Goal: Task Accomplishment & Management: Use online tool/utility

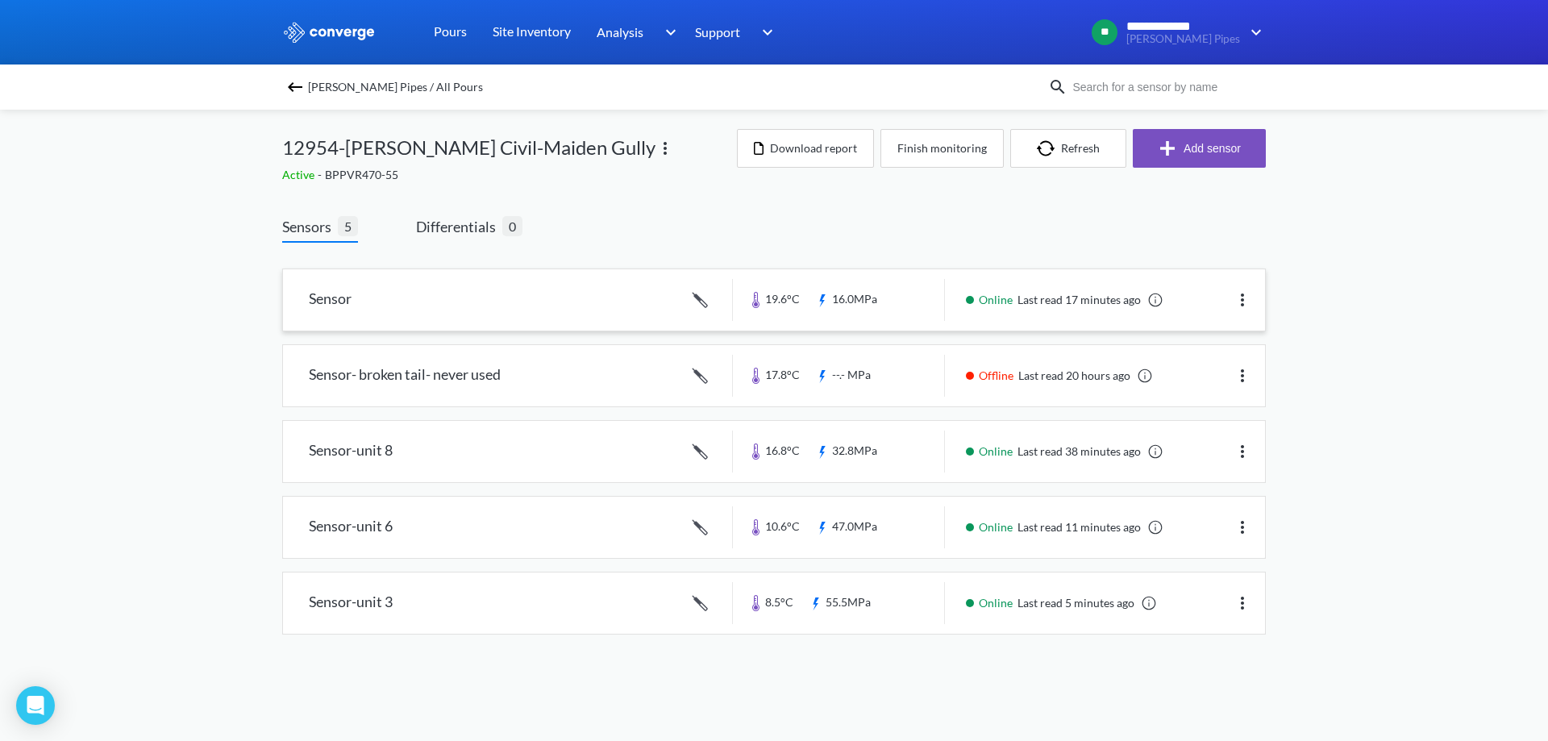
click at [395, 308] on link at bounding box center [774, 299] width 982 height 61
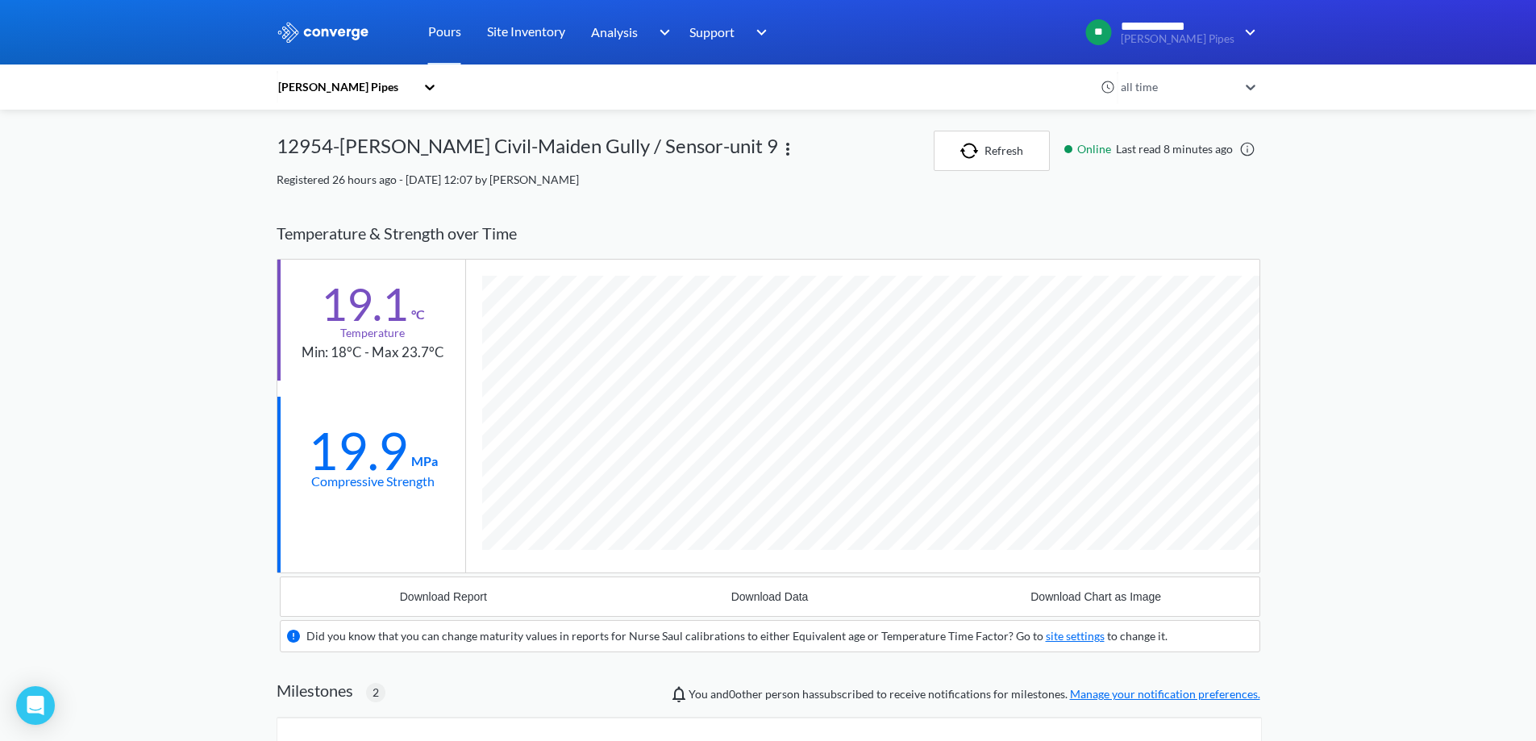
scroll to position [1126, 984]
click at [446, 36] on link "Pours" at bounding box center [444, 32] width 33 height 65
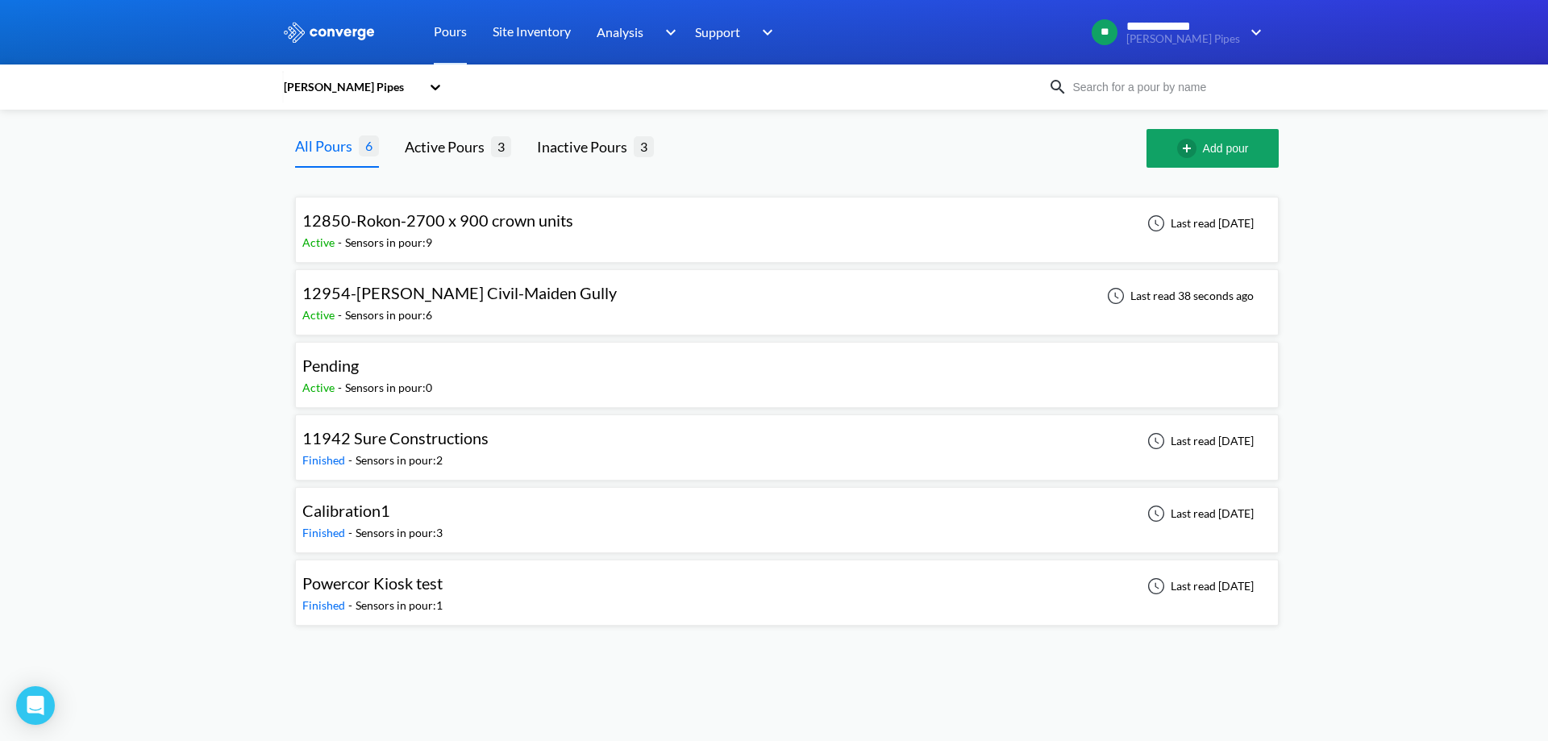
click at [445, 298] on span "12954-[PERSON_NAME] Civil-Maiden Gully" at bounding box center [459, 292] width 314 height 19
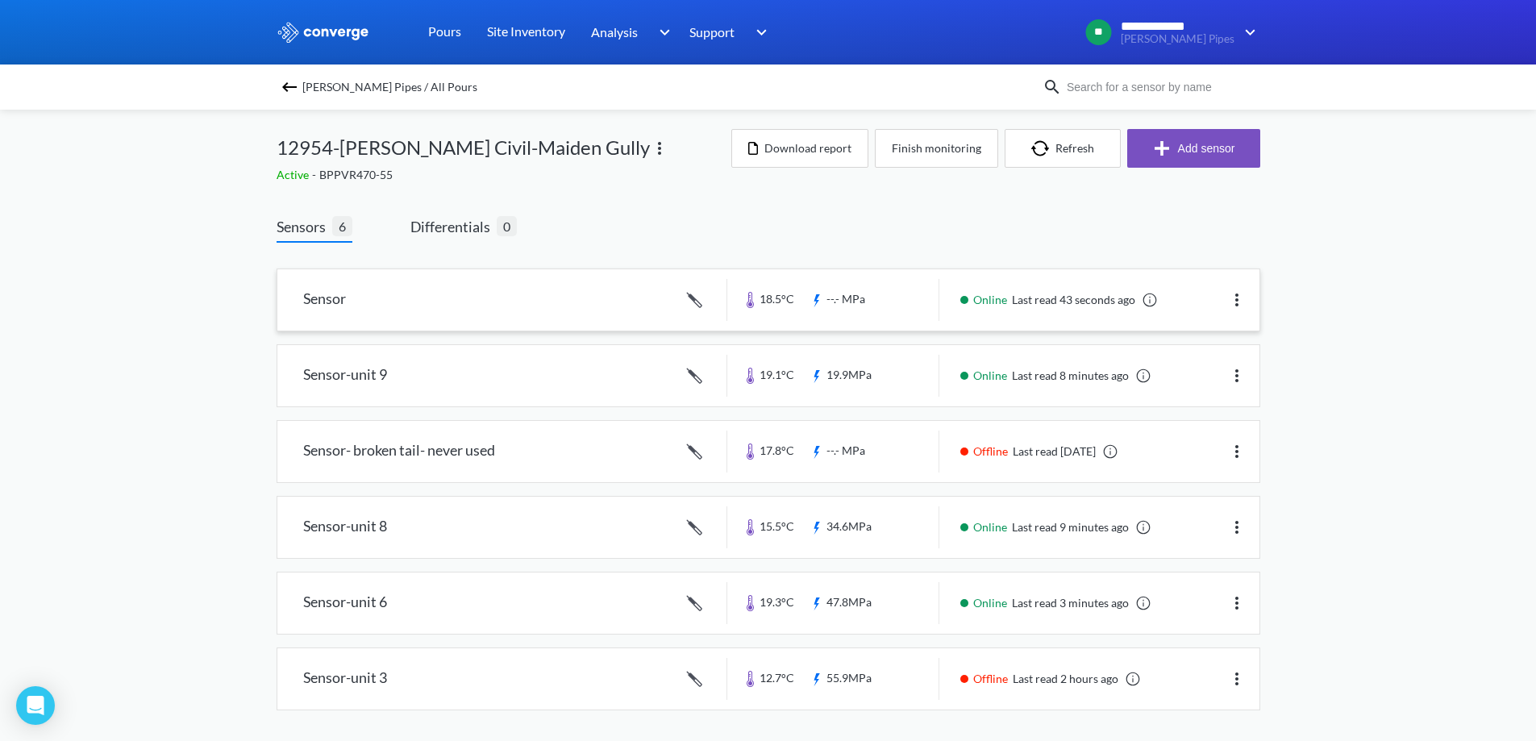
scroll to position [2, 0]
click at [381, 292] on link at bounding box center [768, 298] width 982 height 61
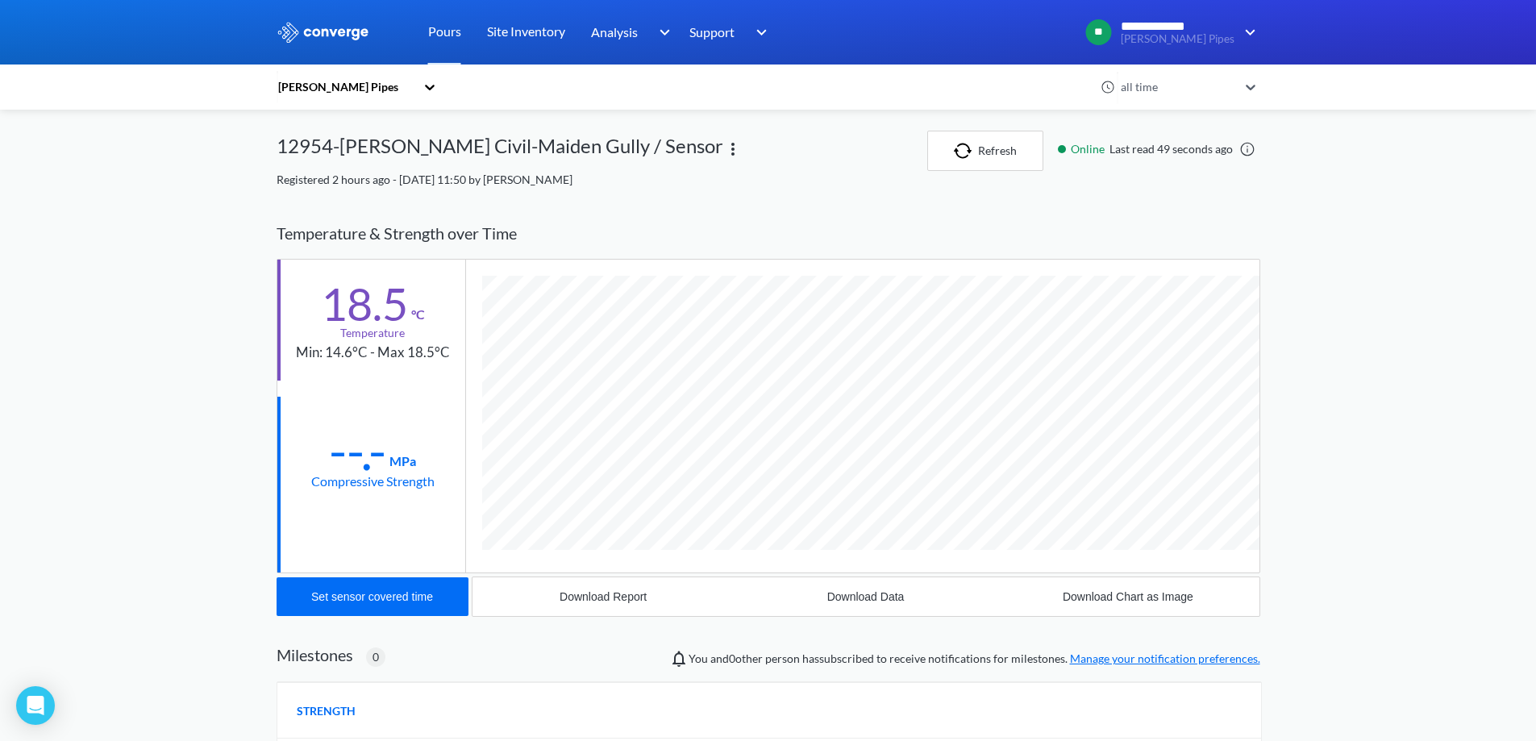
scroll to position [858, 984]
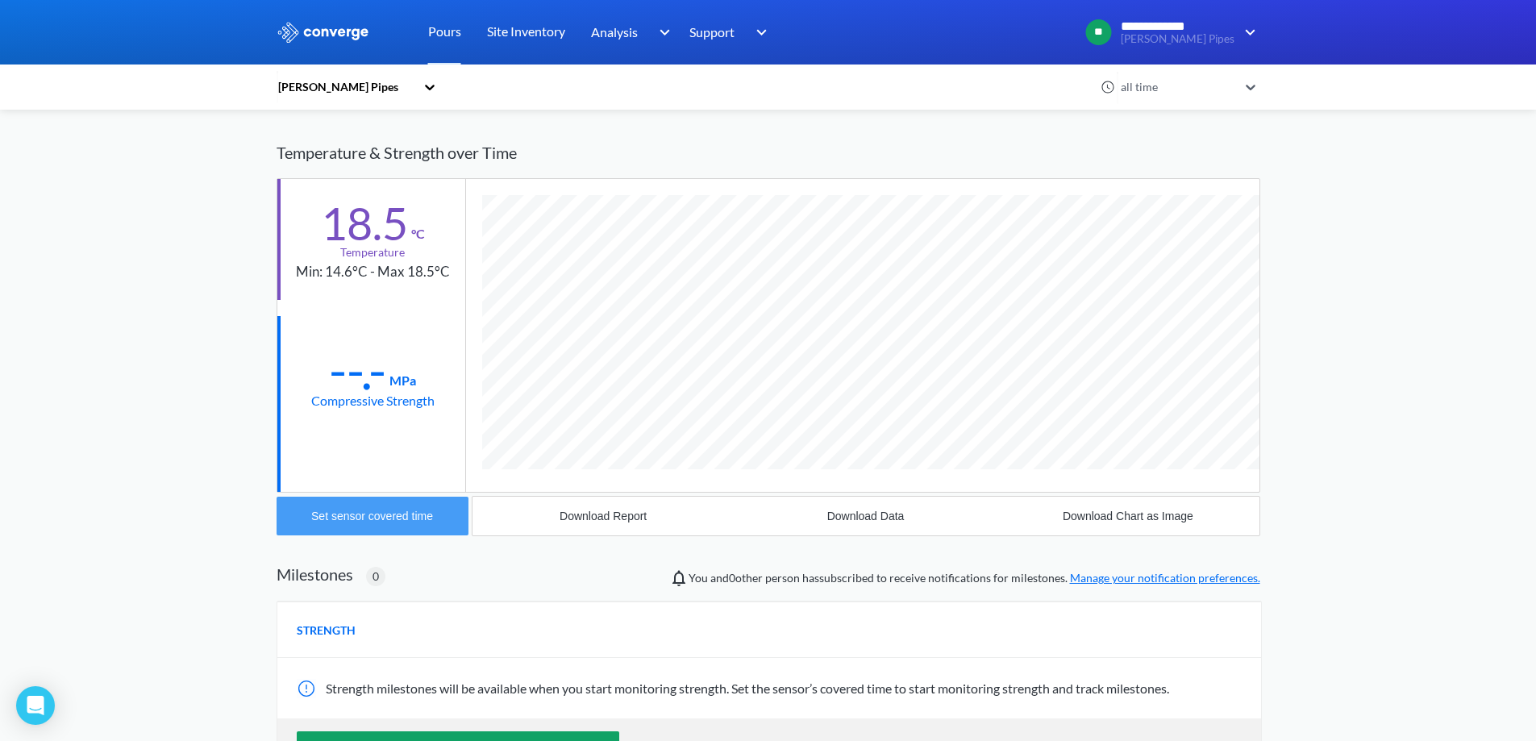
click at [367, 519] on button "Set sensor covered time" at bounding box center [373, 516] width 192 height 39
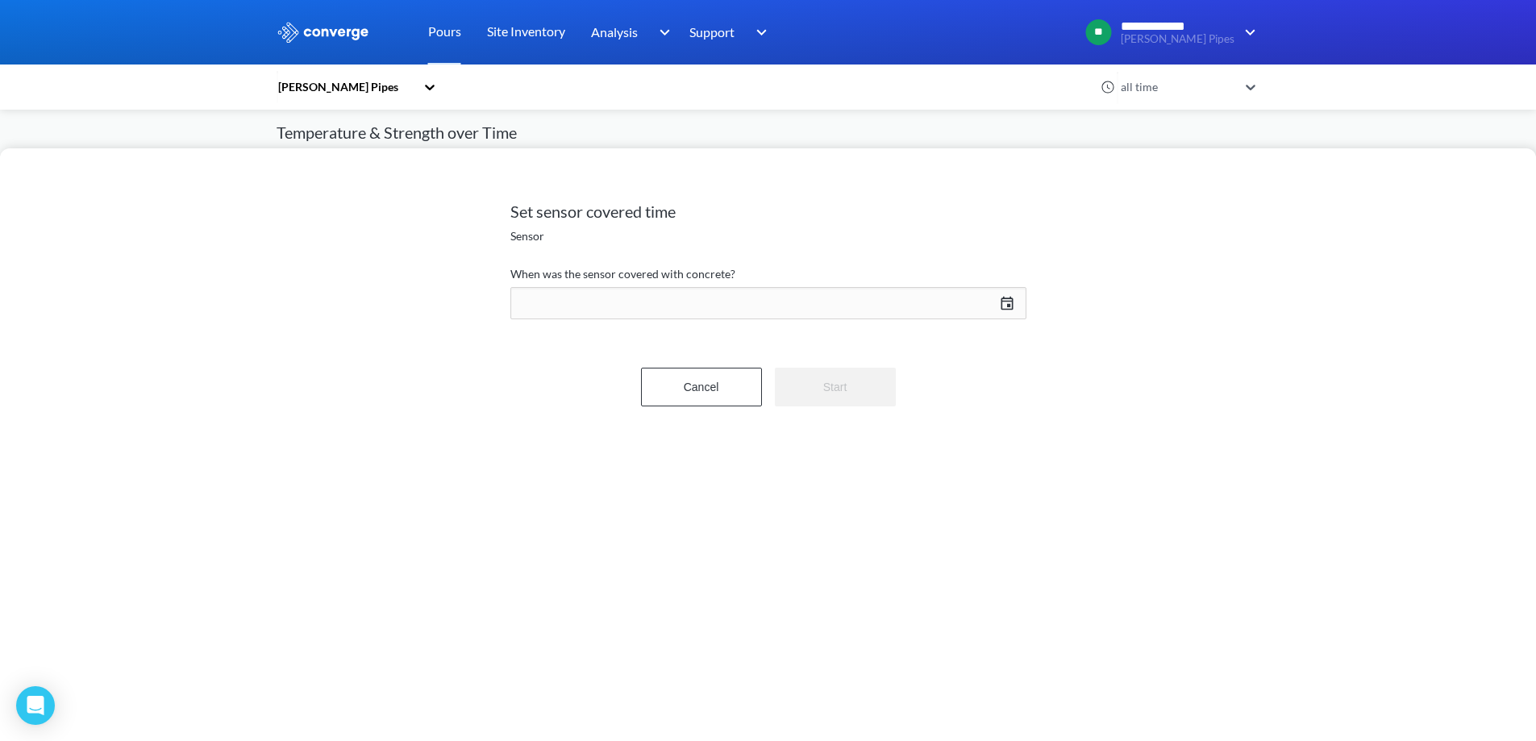
click at [1007, 300] on div "[DATE] Press the down arrow key to interact with the calendar and select a date…" at bounding box center [768, 303] width 516 height 39
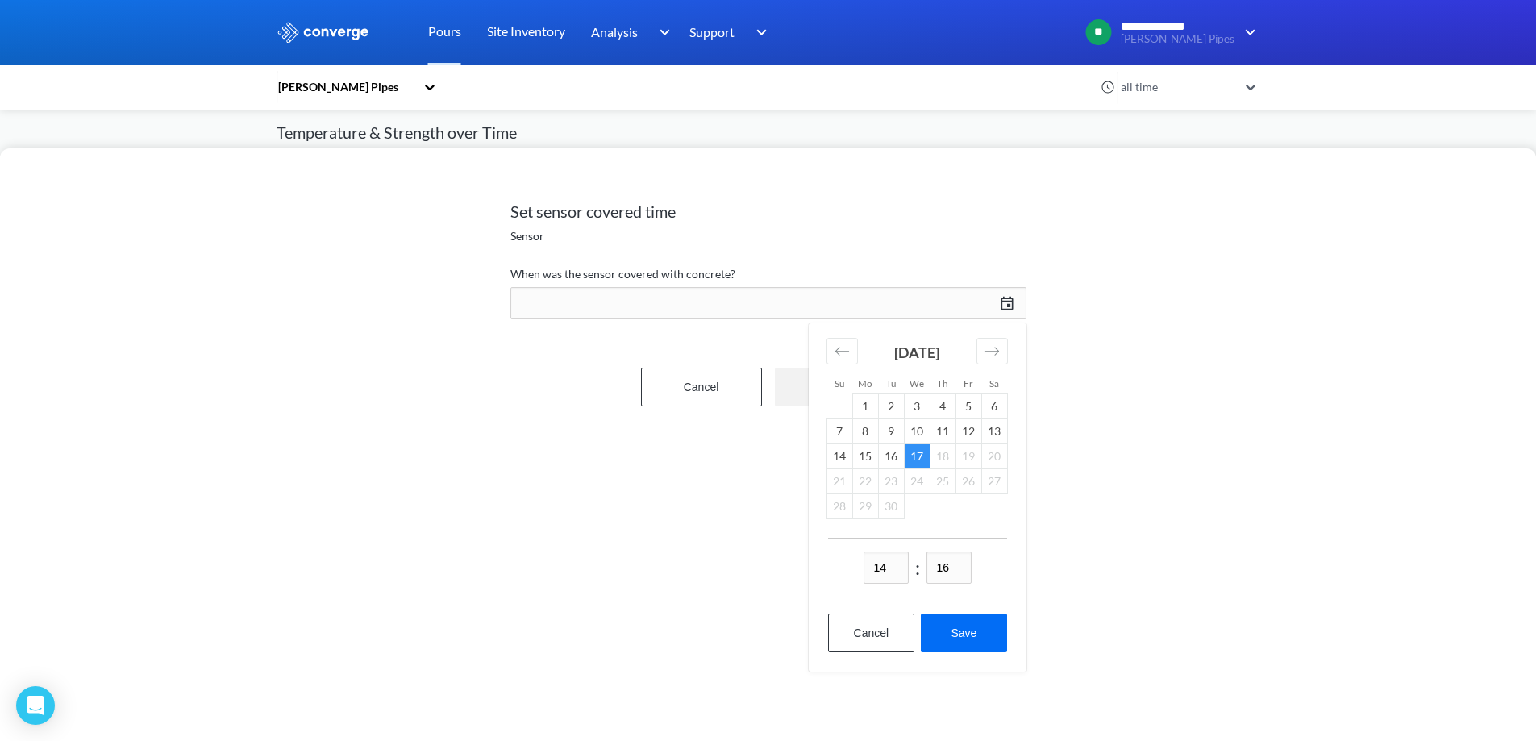
click at [897, 573] on input "14" at bounding box center [886, 568] width 45 height 32
type input "13"
click at [955, 563] on input "16" at bounding box center [949, 568] width 45 height 32
type input "56"
click at [954, 630] on button "Save" at bounding box center [963, 633] width 85 height 39
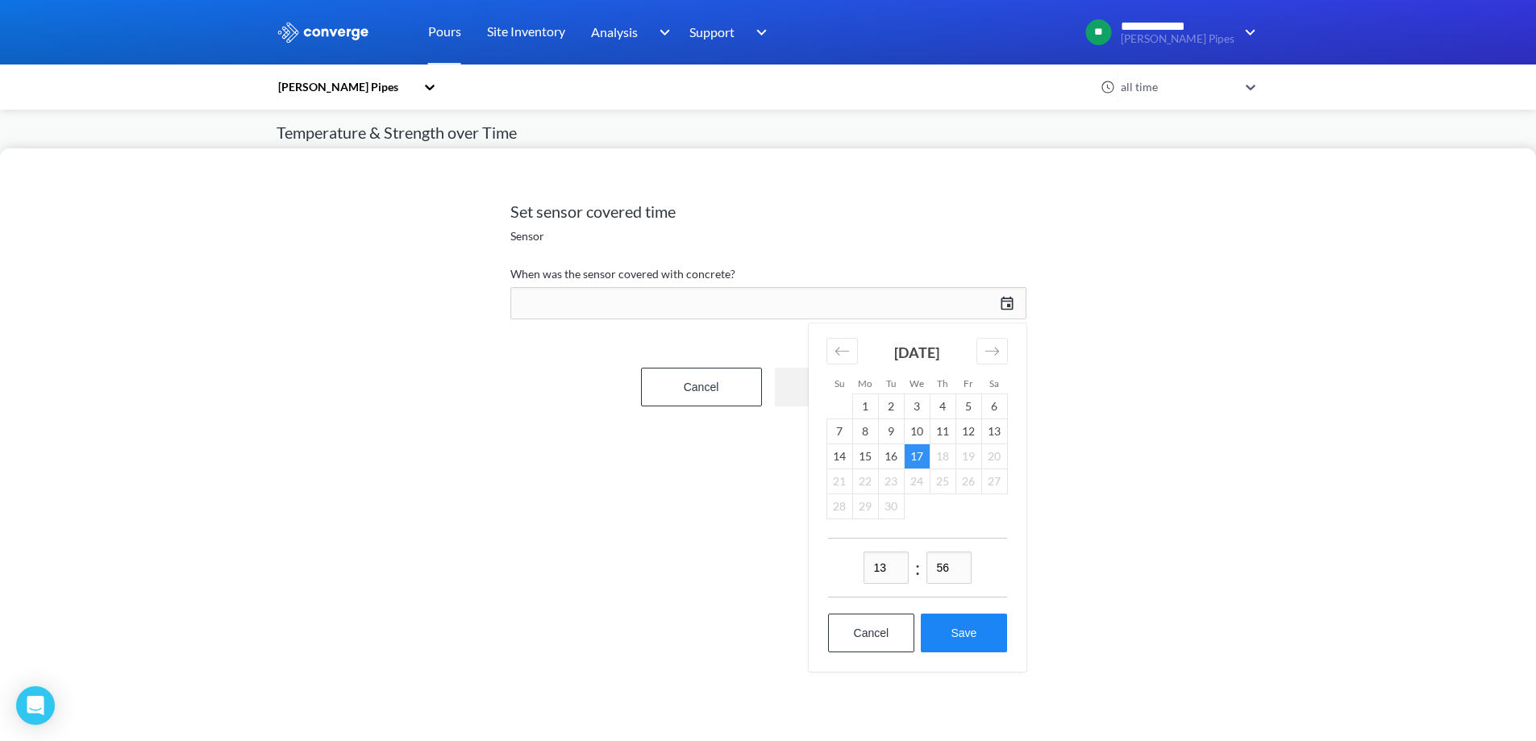
type input "13:56[DATE]"
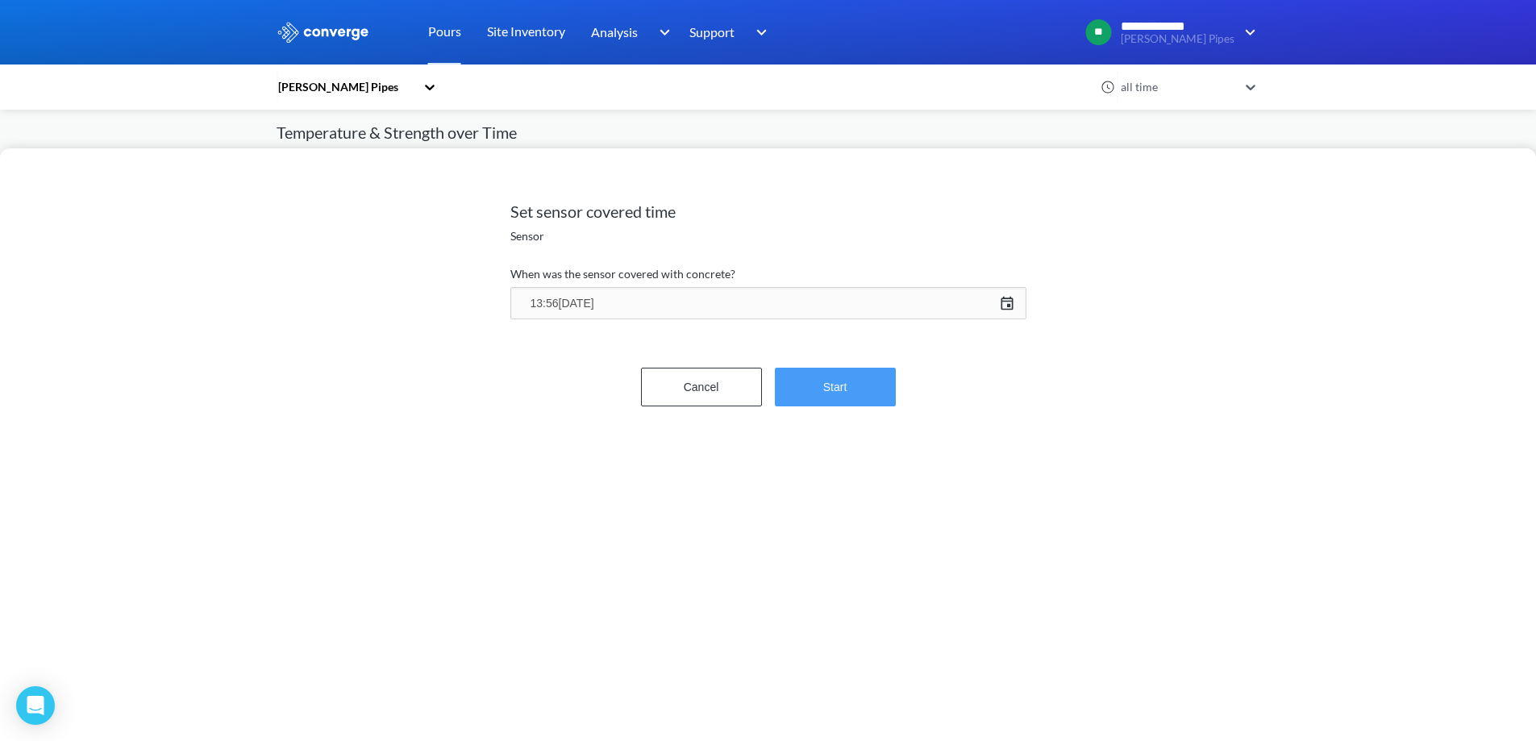
click at [842, 404] on button "Start" at bounding box center [835, 387] width 121 height 39
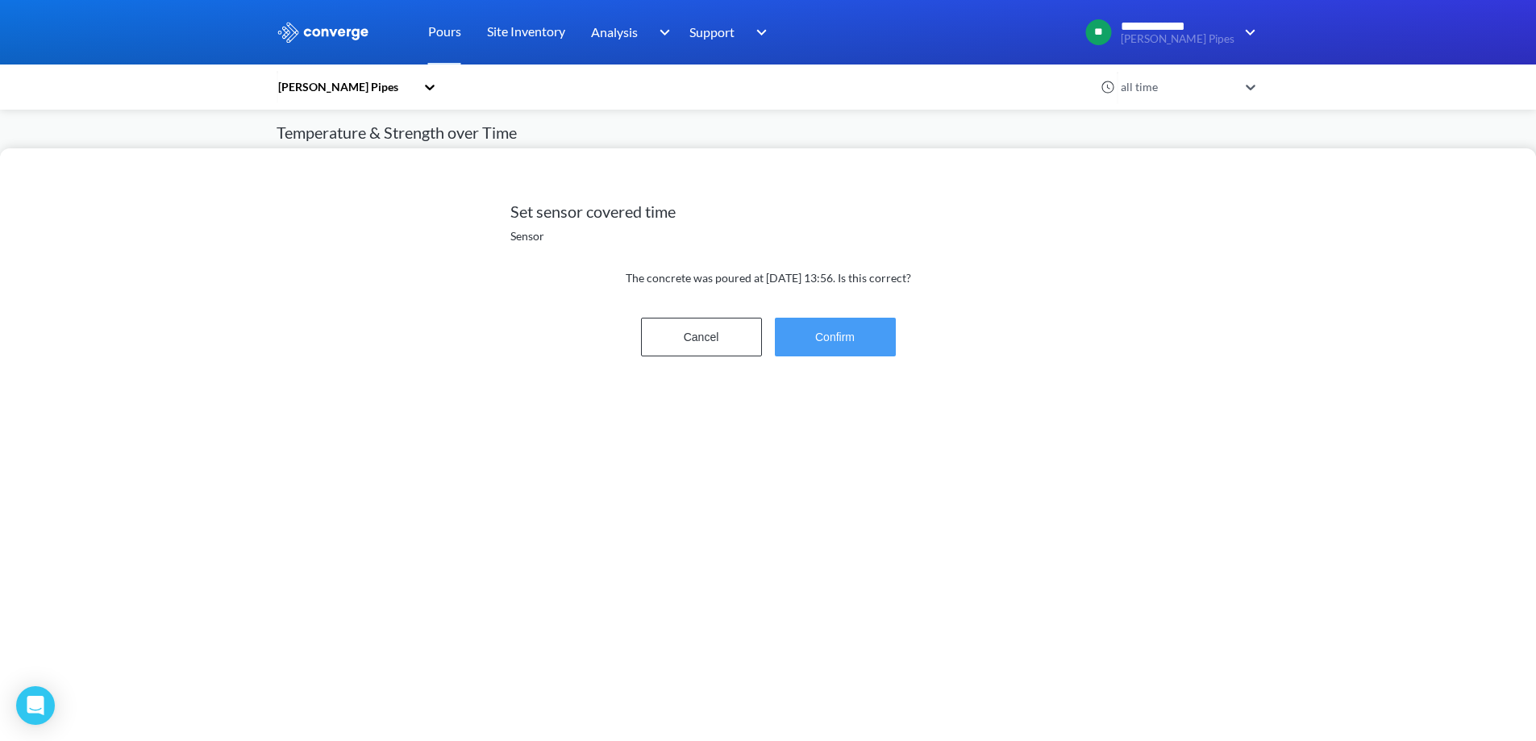
click at [849, 344] on button "Confirm" at bounding box center [835, 337] width 121 height 39
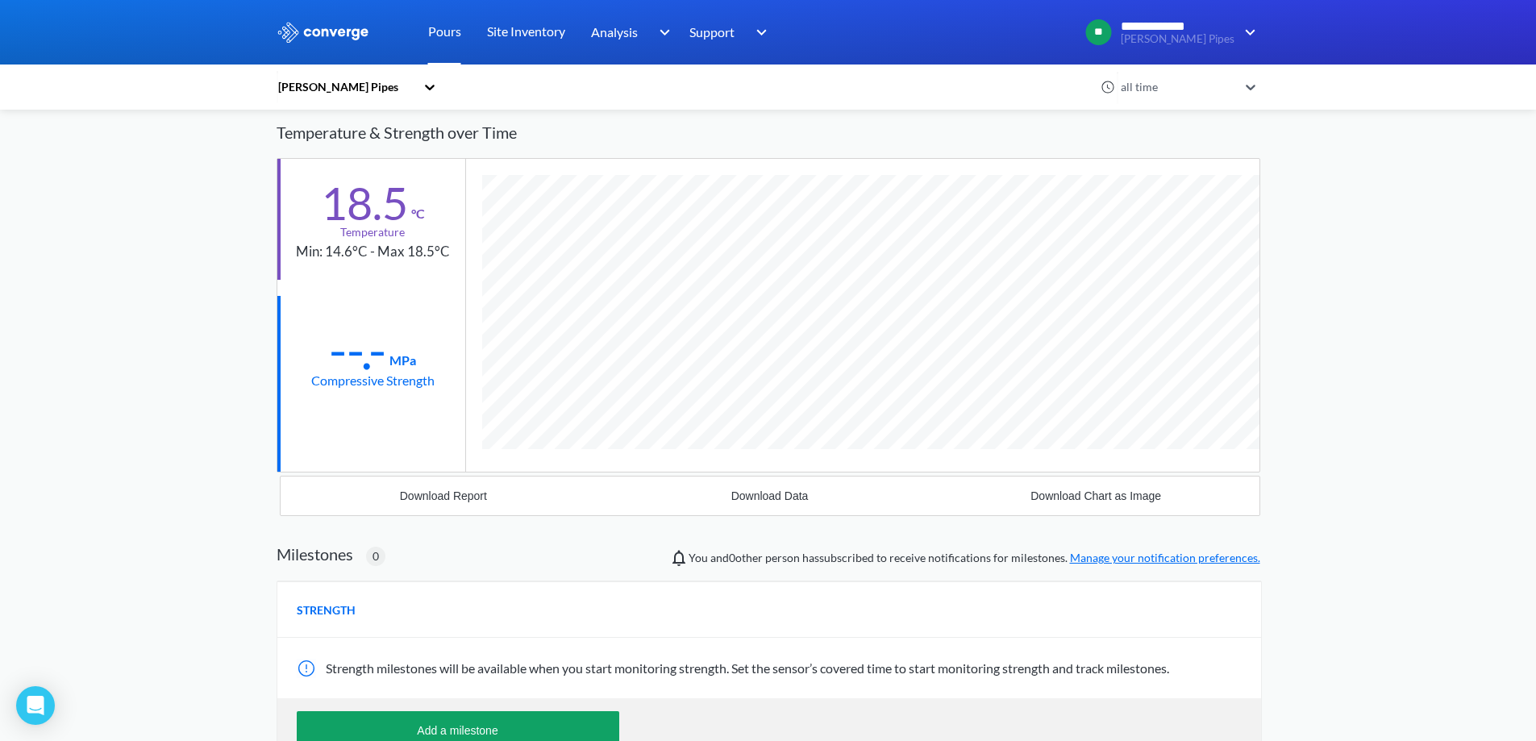
click at [455, 35] on link "Pours" at bounding box center [444, 32] width 33 height 65
